Goal: Transaction & Acquisition: Purchase product/service

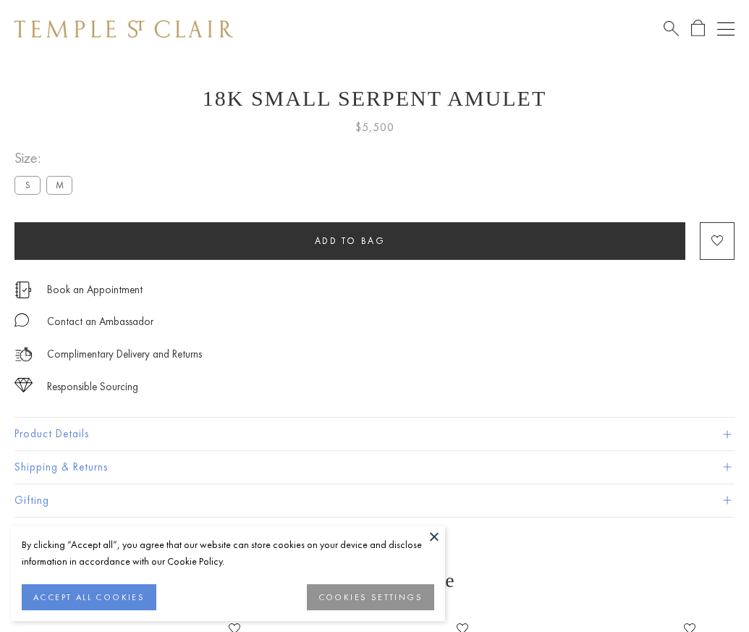
scroll to position [31, 0]
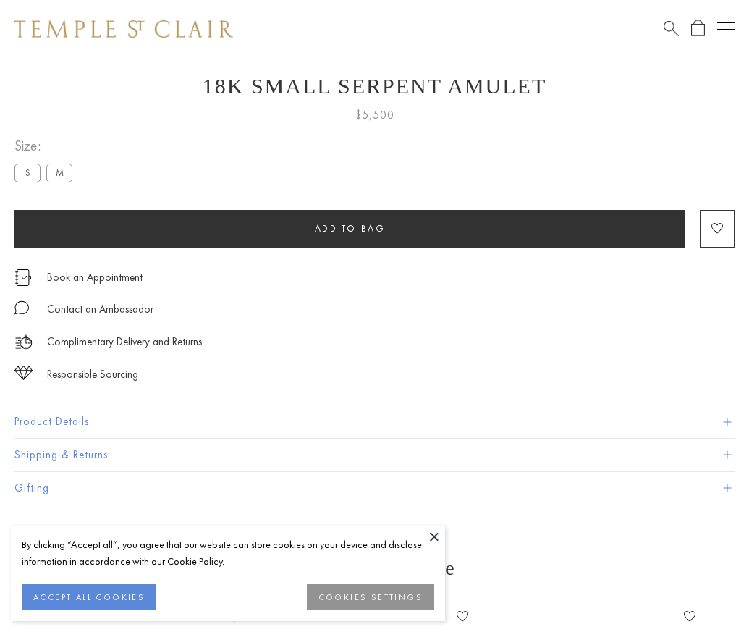
click at [349, 228] on span "Add to bag" at bounding box center [350, 228] width 71 height 12
